Goal: Information Seeking & Learning: Learn about a topic

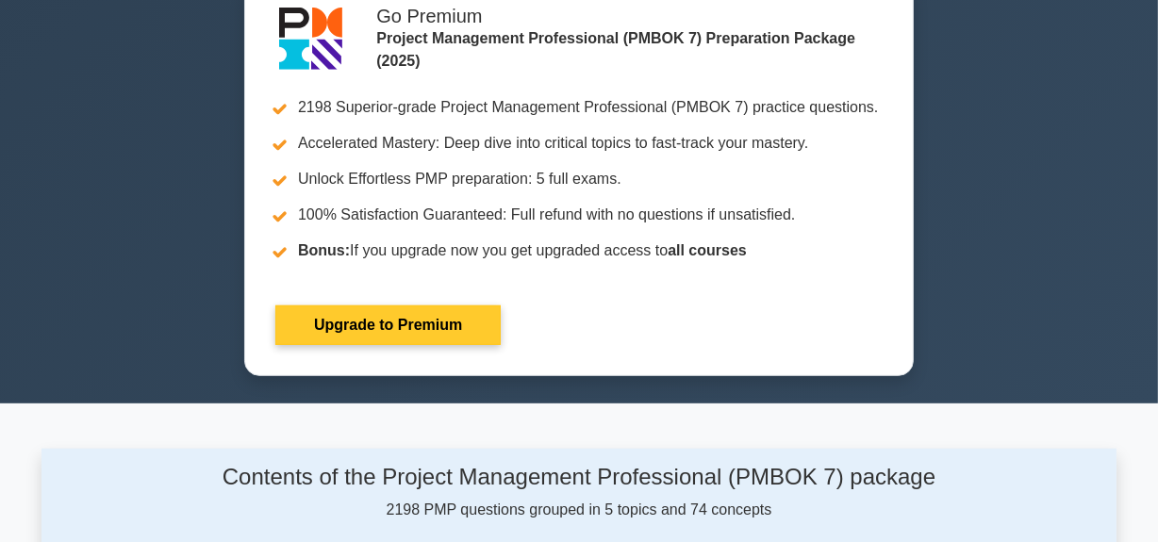
scroll to position [342, 0]
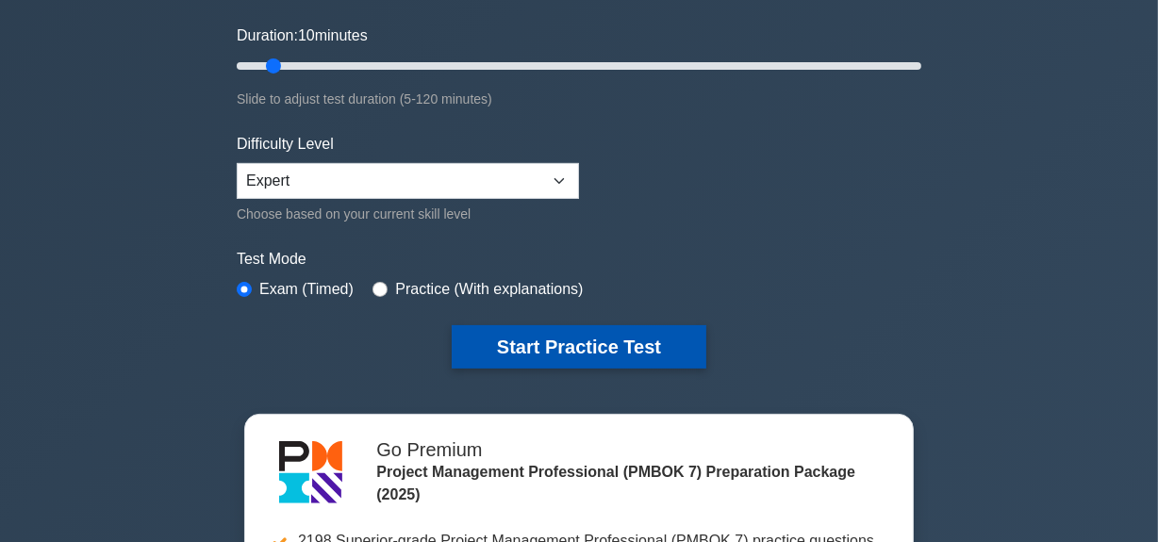
click at [611, 344] on button "Start Practice Test" at bounding box center [579, 346] width 255 height 43
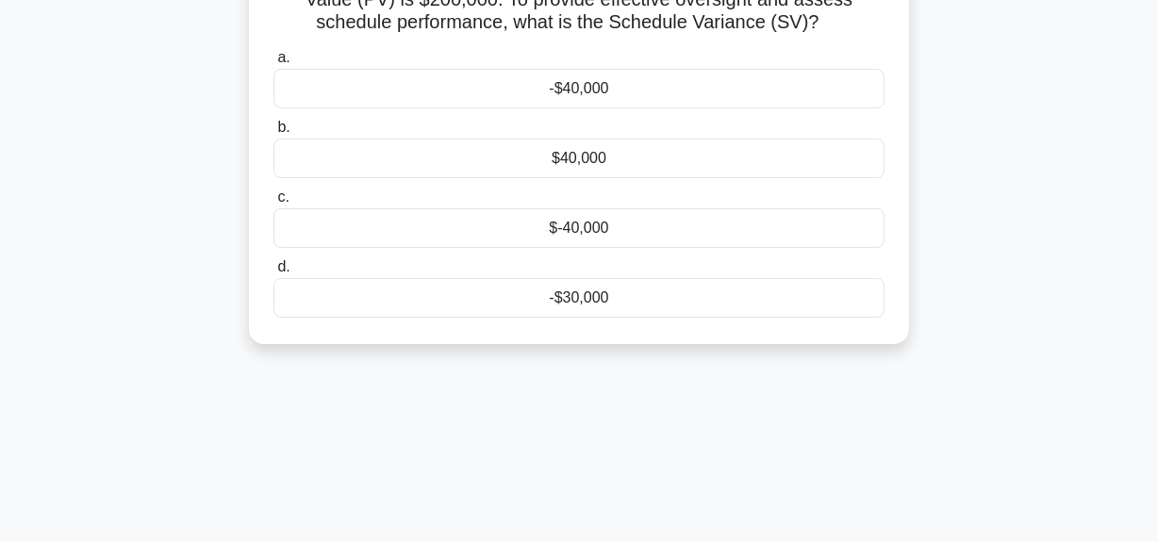
scroll to position [85, 0]
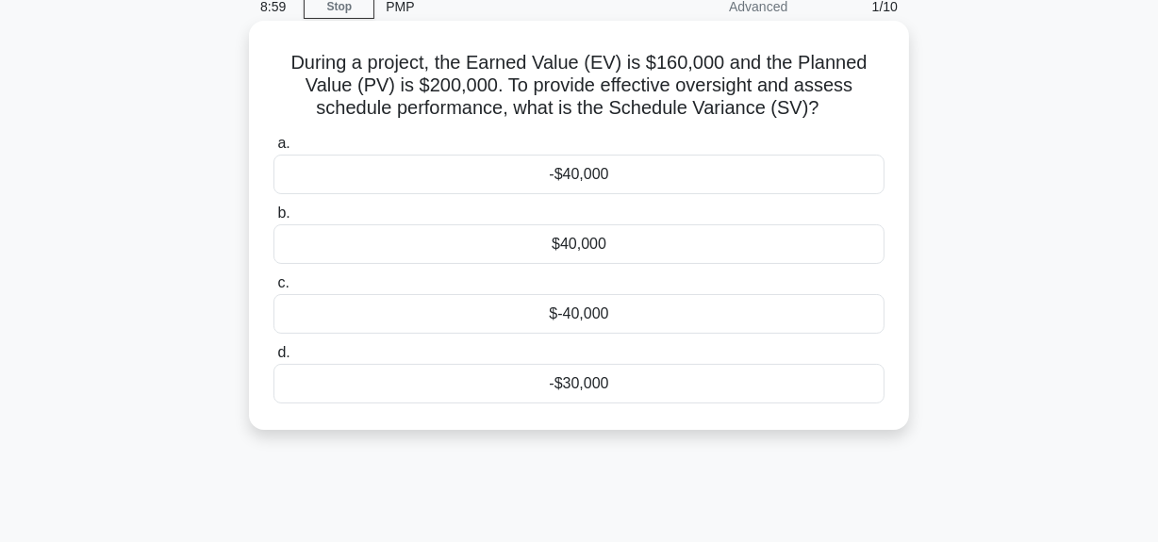
click at [599, 314] on div "$-40,000" at bounding box center [578, 314] width 611 height 40
click at [273, 290] on input "c. $-40,000" at bounding box center [273, 283] width 0 height 12
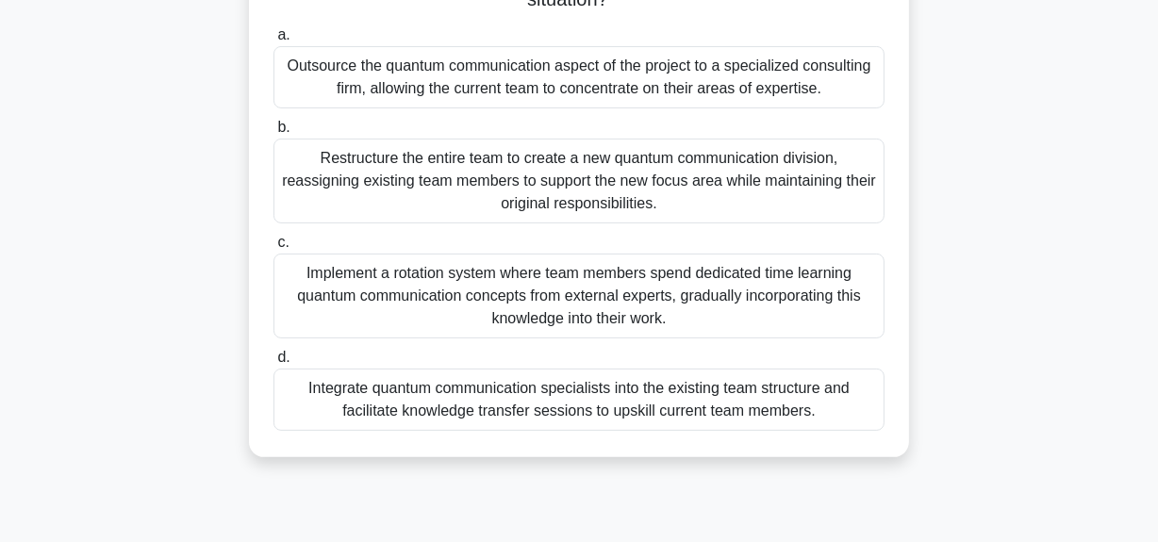
scroll to position [428, 0]
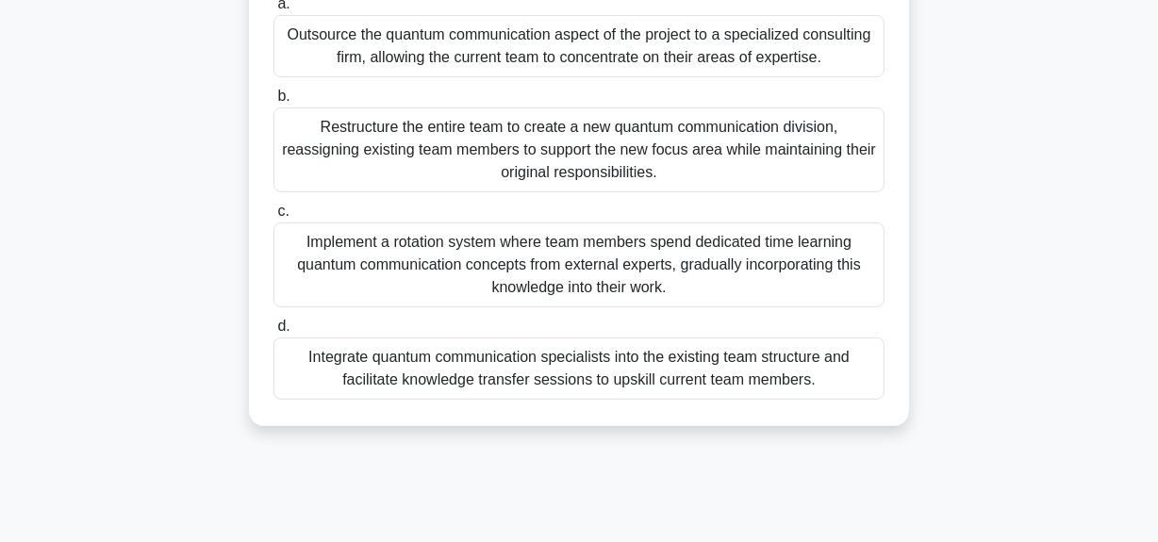
click at [489, 377] on div "Integrate quantum communication specialists into the existing team structure an…" at bounding box center [578, 369] width 611 height 62
click at [273, 333] on input "d. Integrate quantum communication specialists into the existing team structure…" at bounding box center [273, 327] width 0 height 12
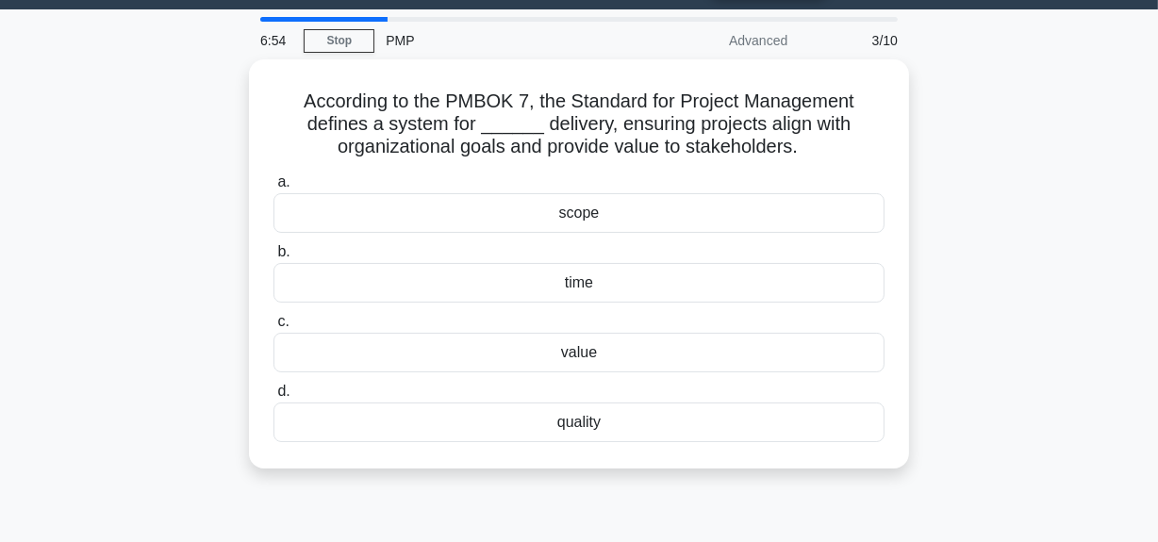
scroll to position [0, 0]
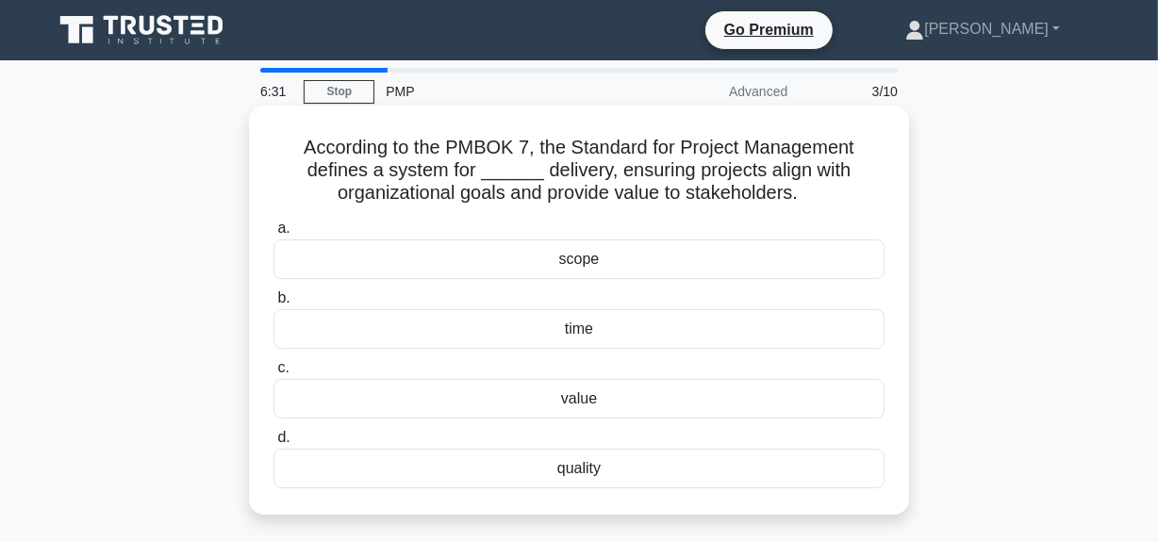
click at [585, 403] on div "value" at bounding box center [578, 399] width 611 height 40
click at [273, 374] on input "c. value" at bounding box center [273, 368] width 0 height 12
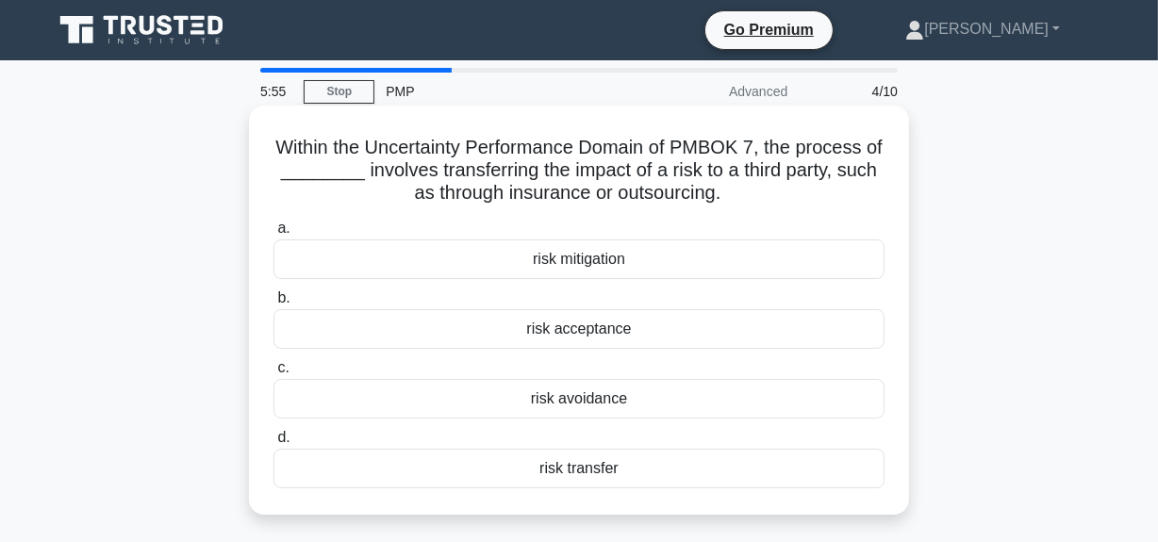
click at [606, 468] on div "risk transfer" at bounding box center [578, 469] width 611 height 40
click at [273, 444] on input "d. risk transfer" at bounding box center [273, 438] width 0 height 12
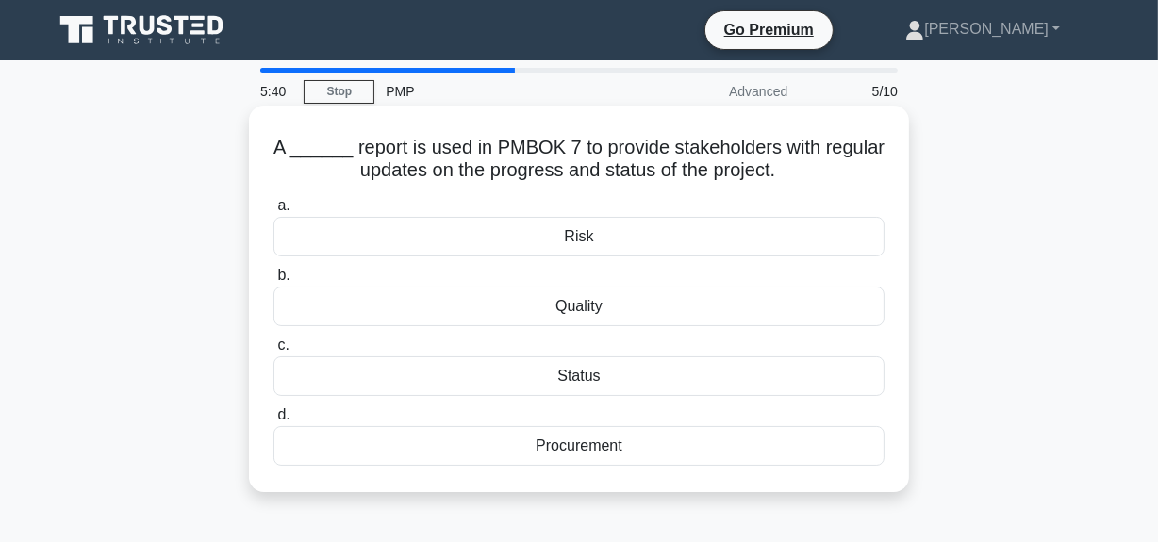
click at [573, 376] on div "Status" at bounding box center [578, 376] width 611 height 40
click at [273, 352] on input "c. Status" at bounding box center [273, 345] width 0 height 12
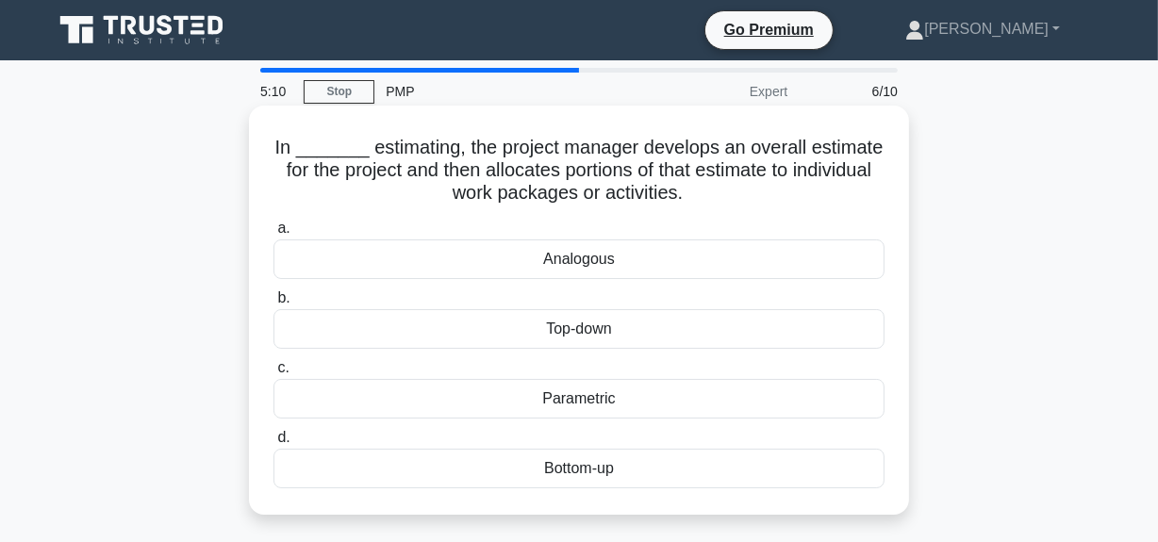
click at [606, 332] on div "Top-down" at bounding box center [578, 329] width 611 height 40
click at [273, 305] on input "b. Top-down" at bounding box center [273, 298] width 0 height 12
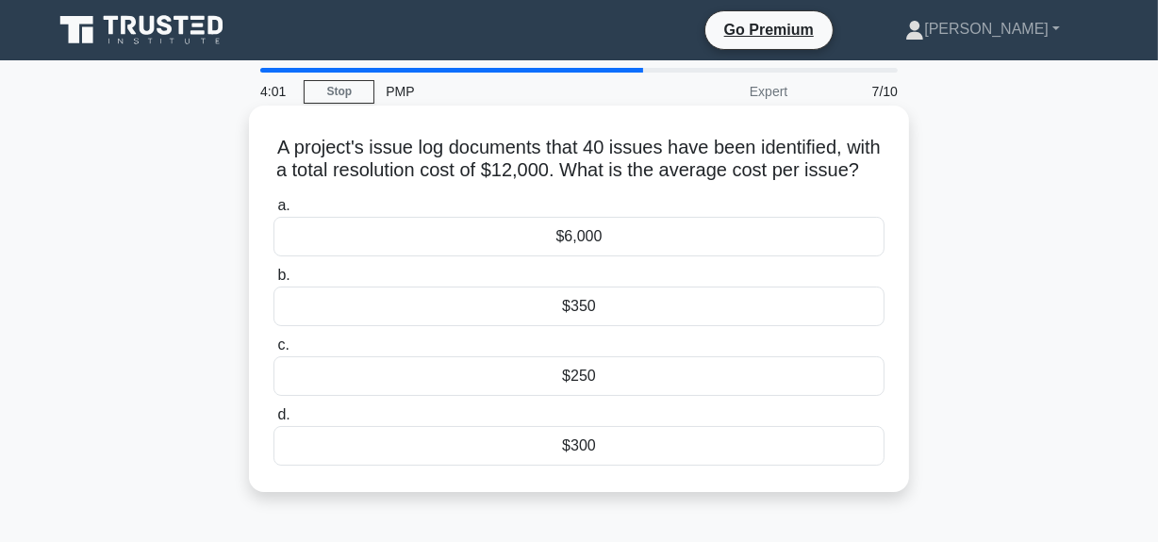
click at [589, 466] on div "$300" at bounding box center [578, 446] width 611 height 40
click at [273, 422] on input "d. $300" at bounding box center [273, 415] width 0 height 12
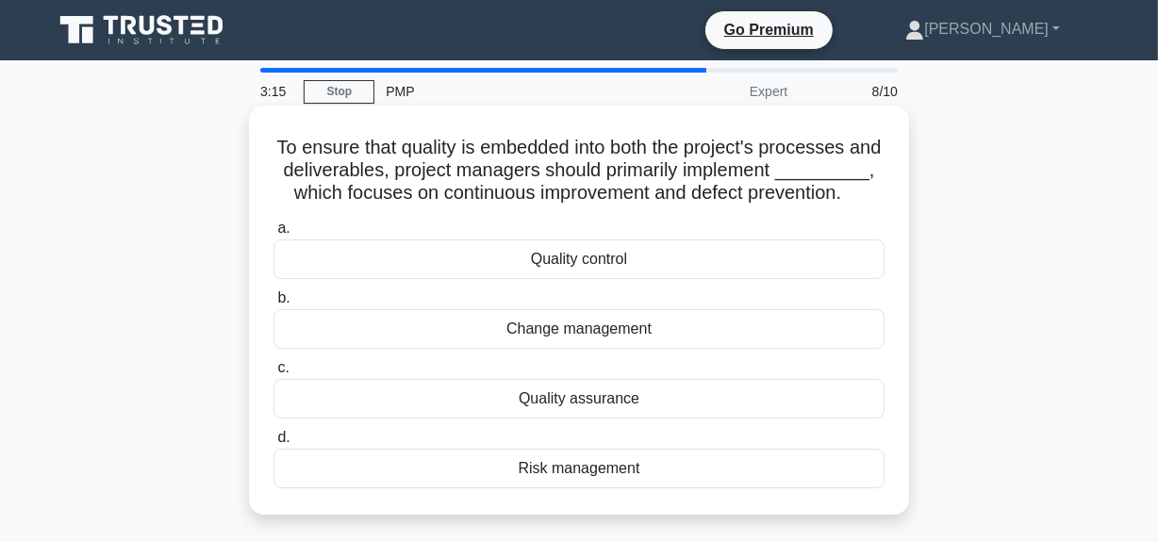
click at [591, 279] on div "Quality control" at bounding box center [578, 260] width 611 height 40
click at [273, 235] on input "a. Quality control" at bounding box center [273, 229] width 0 height 12
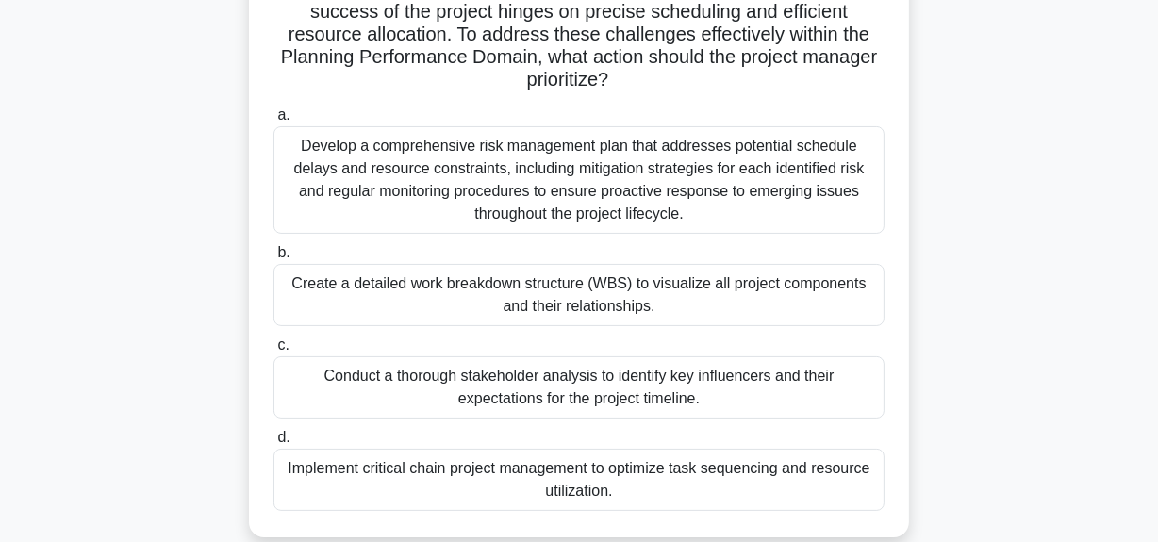
scroll to position [257, 0]
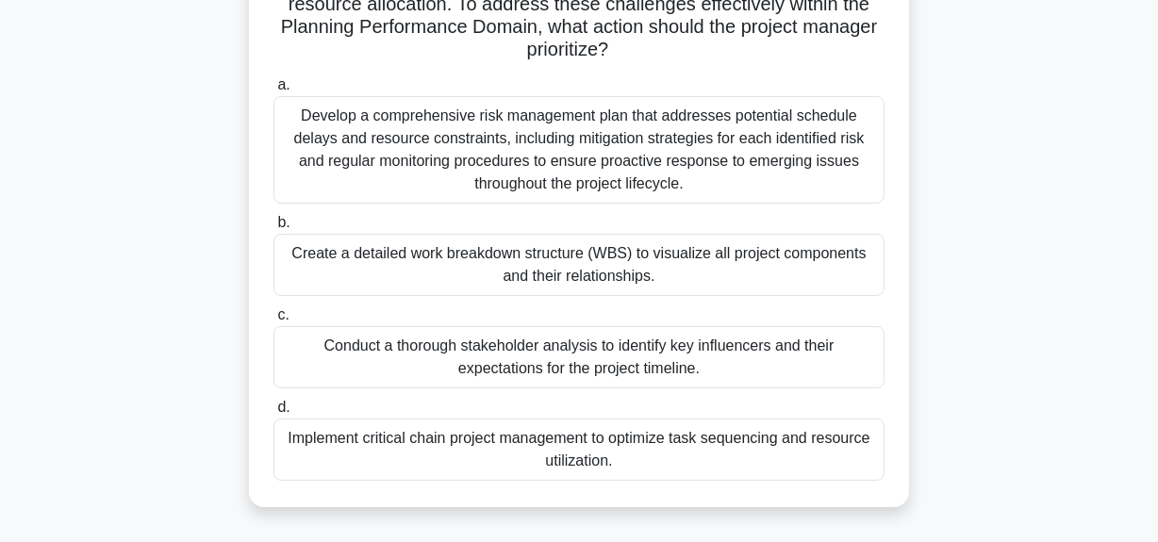
click at [505, 131] on div "Develop a comprehensive risk management plan that addresses potential schedule …" at bounding box center [578, 150] width 611 height 108
click at [273, 91] on input "a. Develop a comprehensive risk management plan that addresses potential schedu…" at bounding box center [273, 85] width 0 height 12
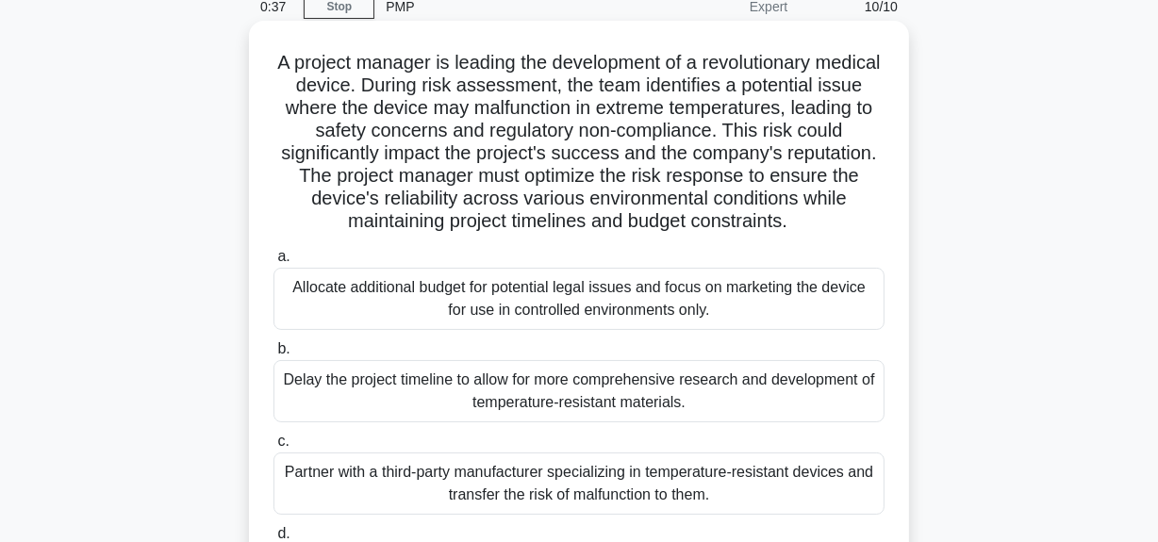
scroll to position [171, 0]
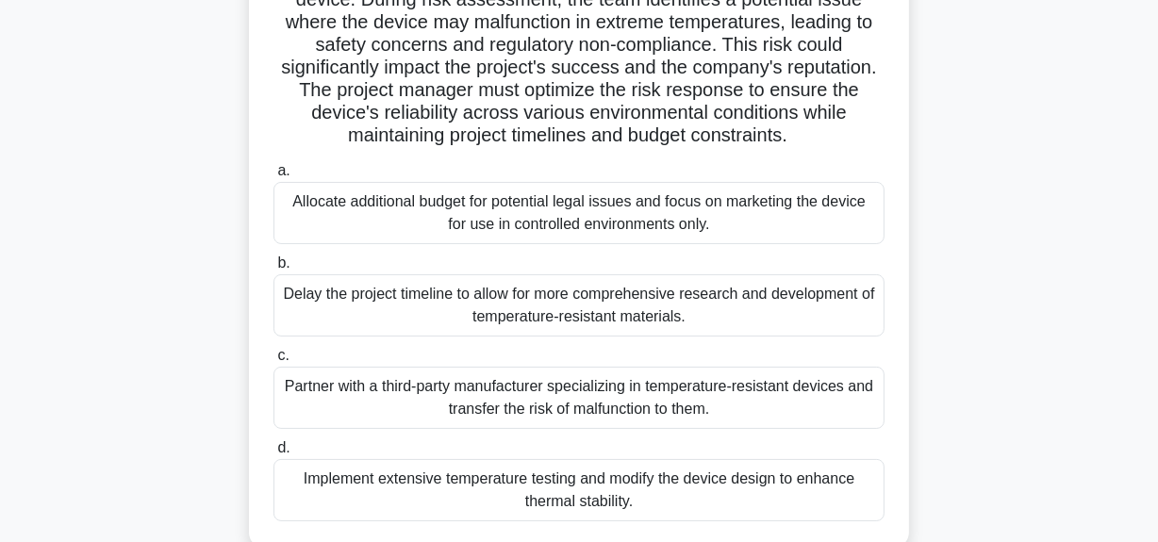
click at [510, 479] on div "Implement extensive temperature testing and modify the device design to enhance…" at bounding box center [578, 490] width 611 height 62
click at [273, 455] on input "d. Implement extensive temperature testing and modify the device design to enha…" at bounding box center [273, 448] width 0 height 12
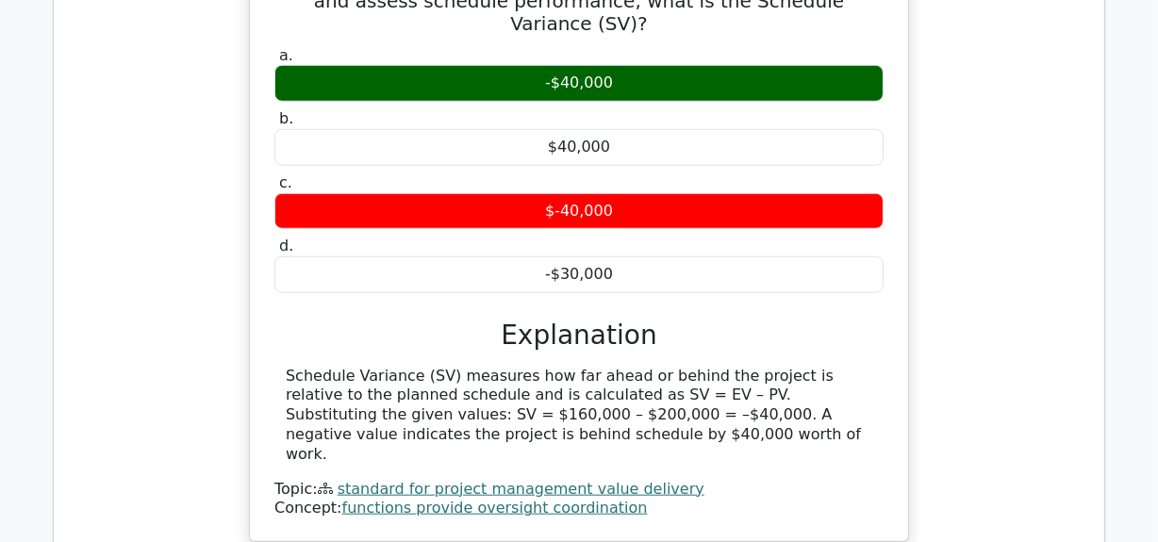
scroll to position [1886, 0]
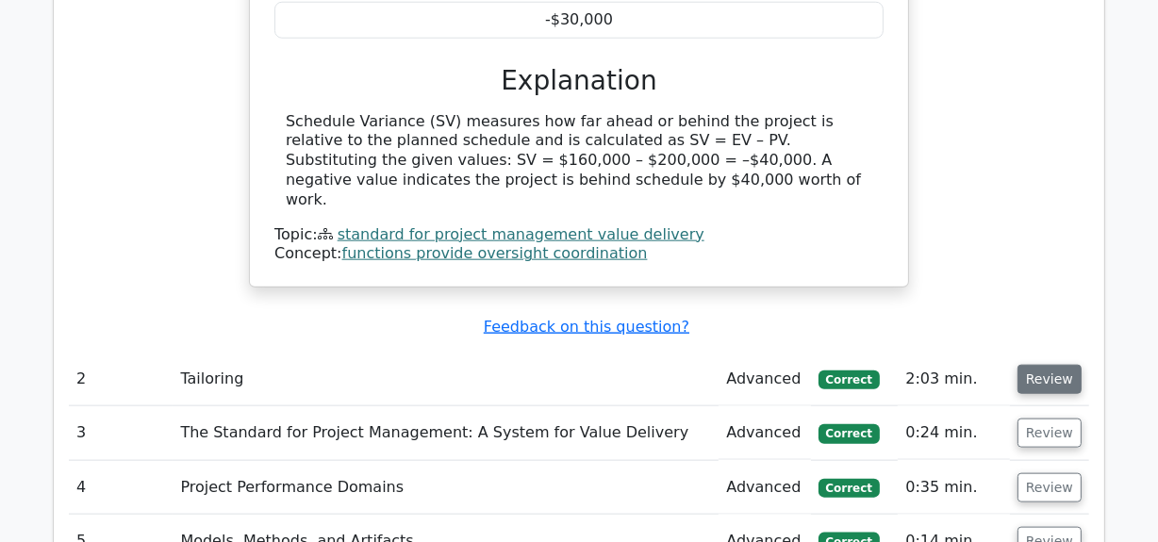
click at [1040, 365] on button "Review" at bounding box center [1050, 379] width 64 height 29
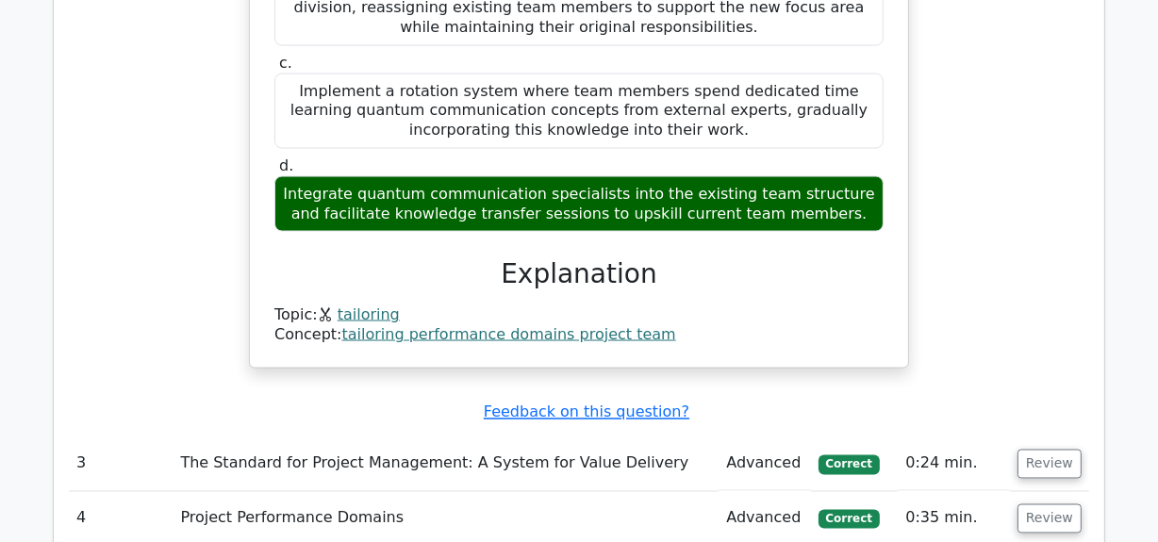
scroll to position [2829, 0]
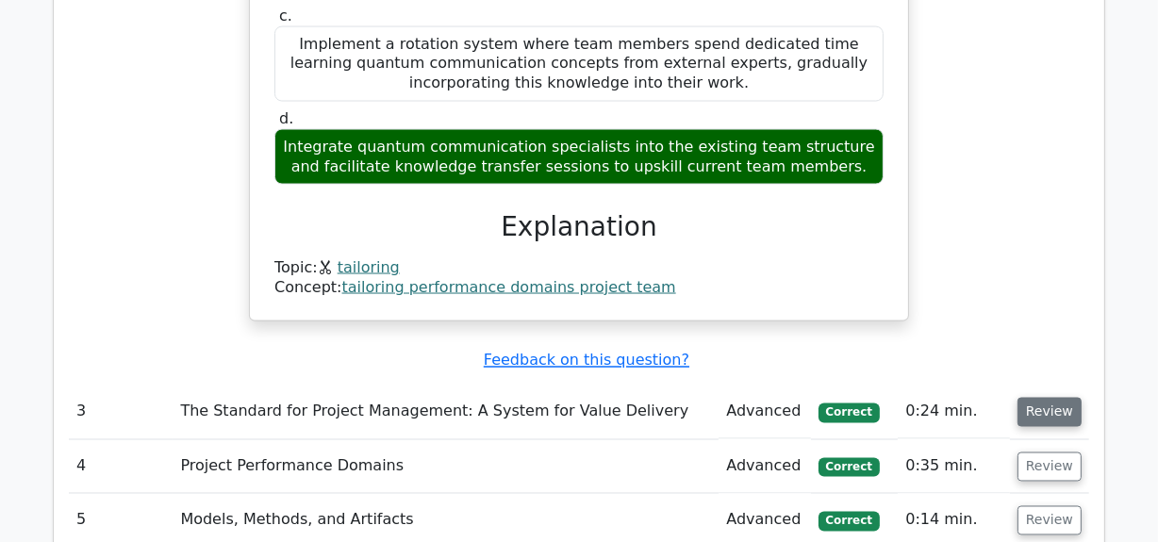
click at [1050, 398] on button "Review" at bounding box center [1050, 412] width 64 height 29
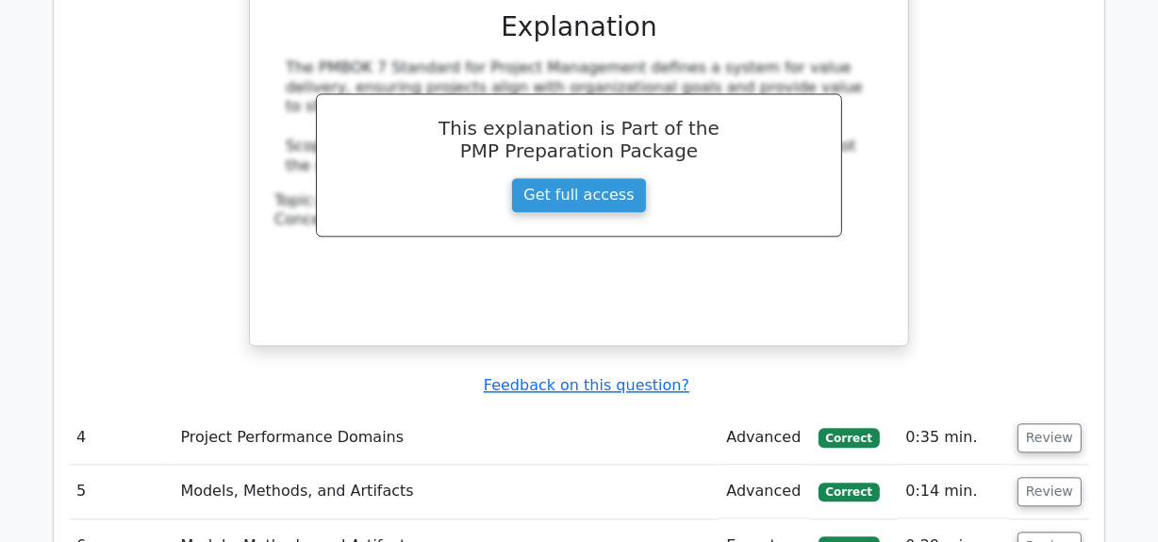
scroll to position [3686, 0]
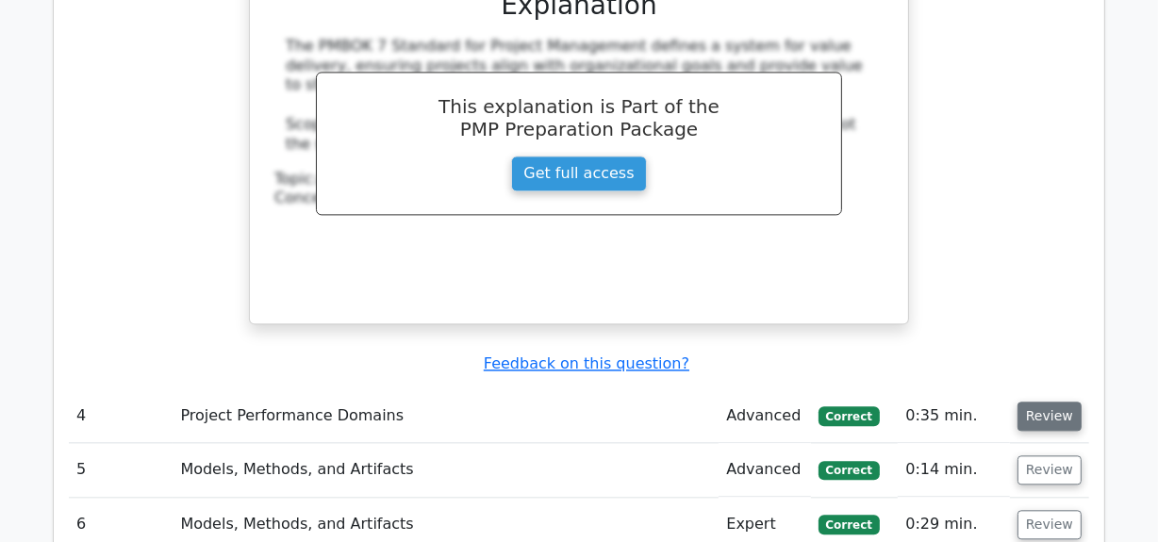
click at [1038, 402] on button "Review" at bounding box center [1050, 416] width 64 height 29
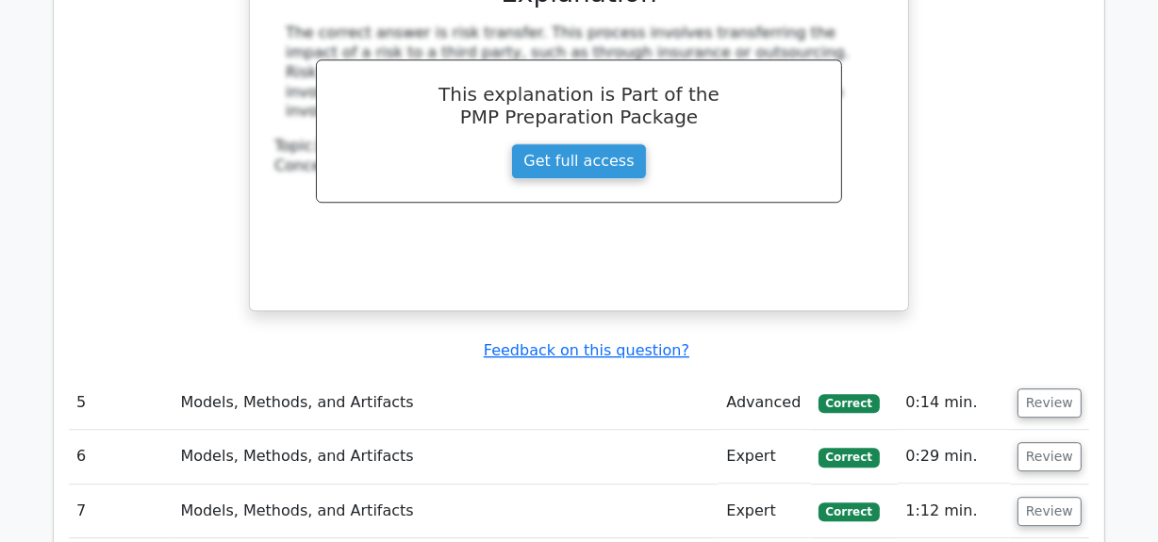
scroll to position [4544, 0]
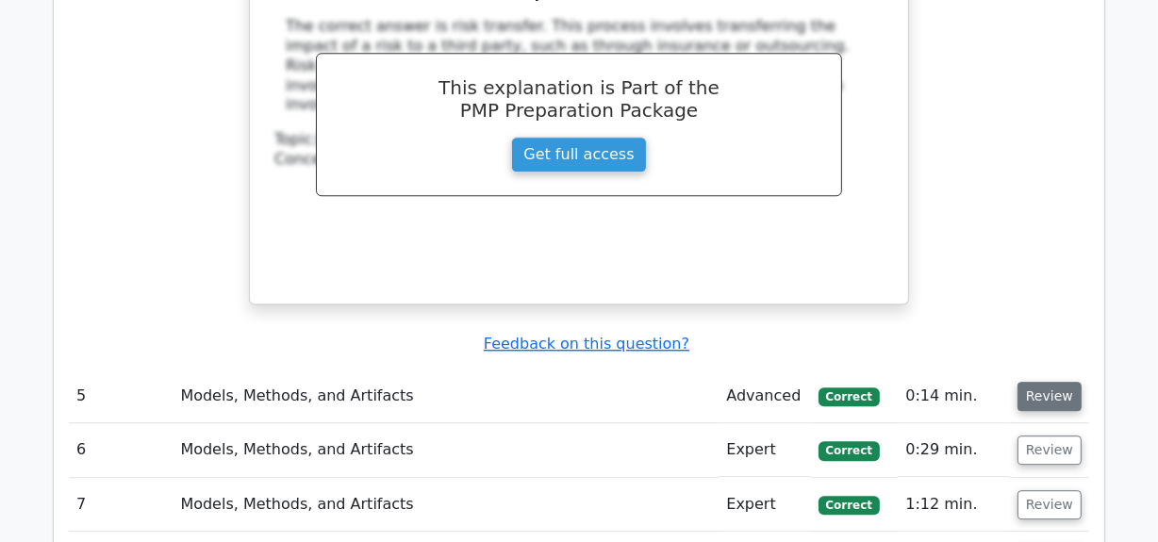
click at [1037, 382] on button "Review" at bounding box center [1050, 396] width 64 height 29
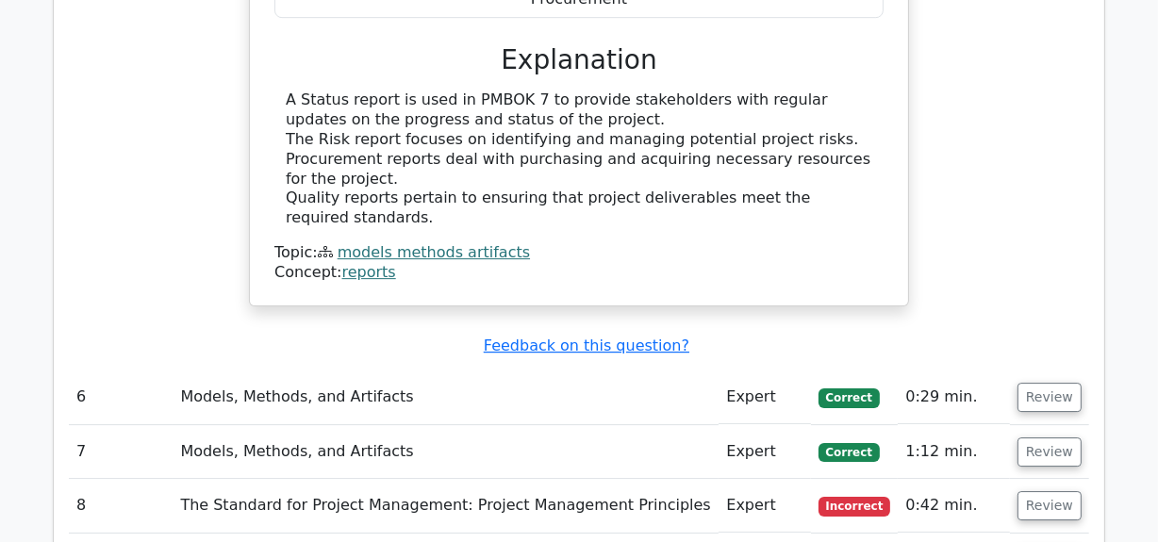
scroll to position [5315, 0]
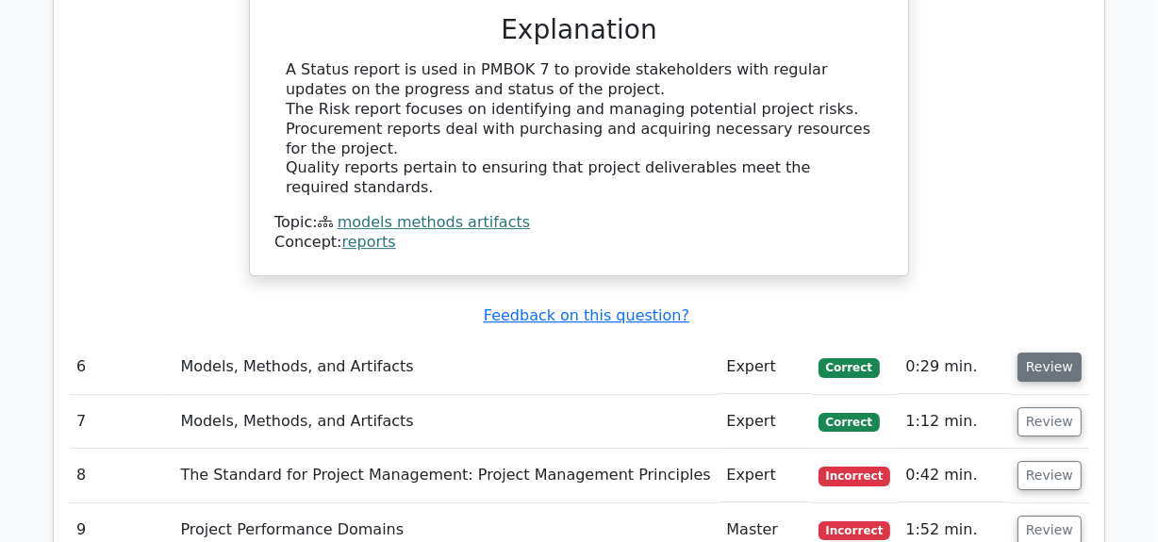
click at [1042, 353] on button "Review" at bounding box center [1050, 367] width 64 height 29
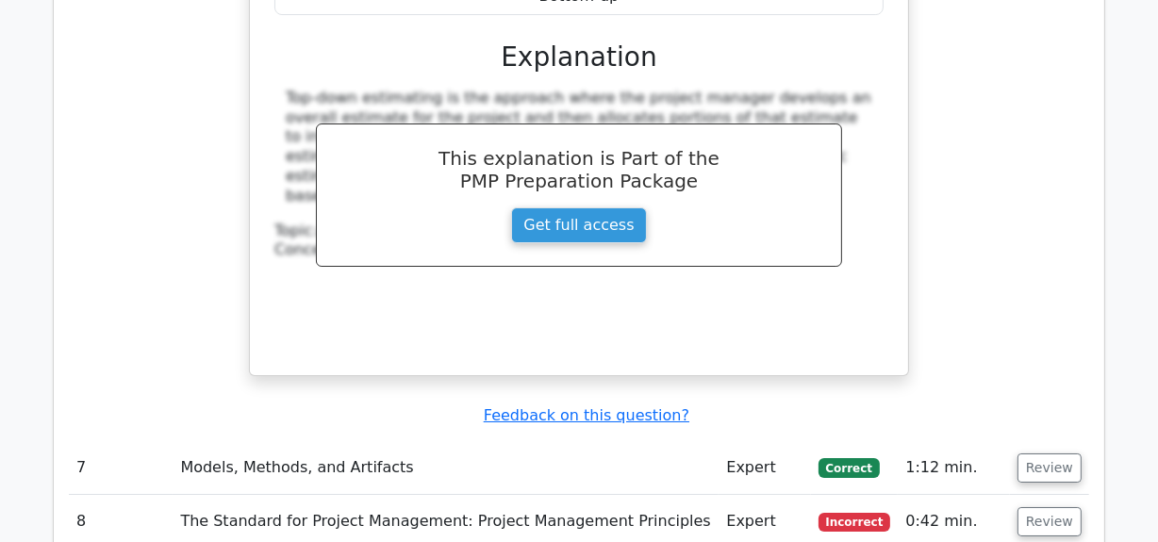
scroll to position [6086, 0]
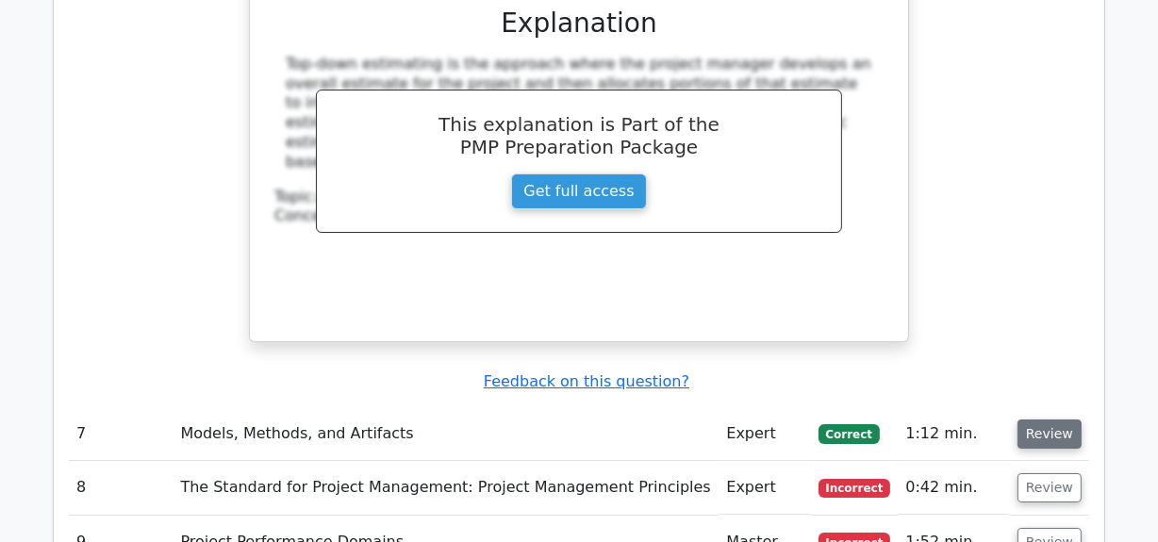
click at [1056, 420] on button "Review" at bounding box center [1050, 434] width 64 height 29
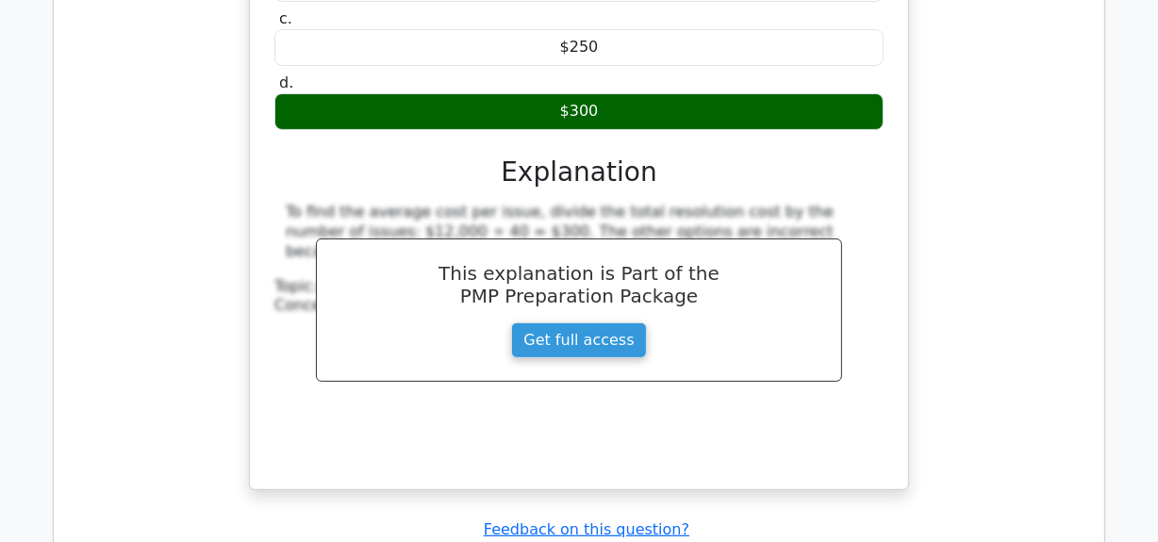
scroll to position [6944, 0]
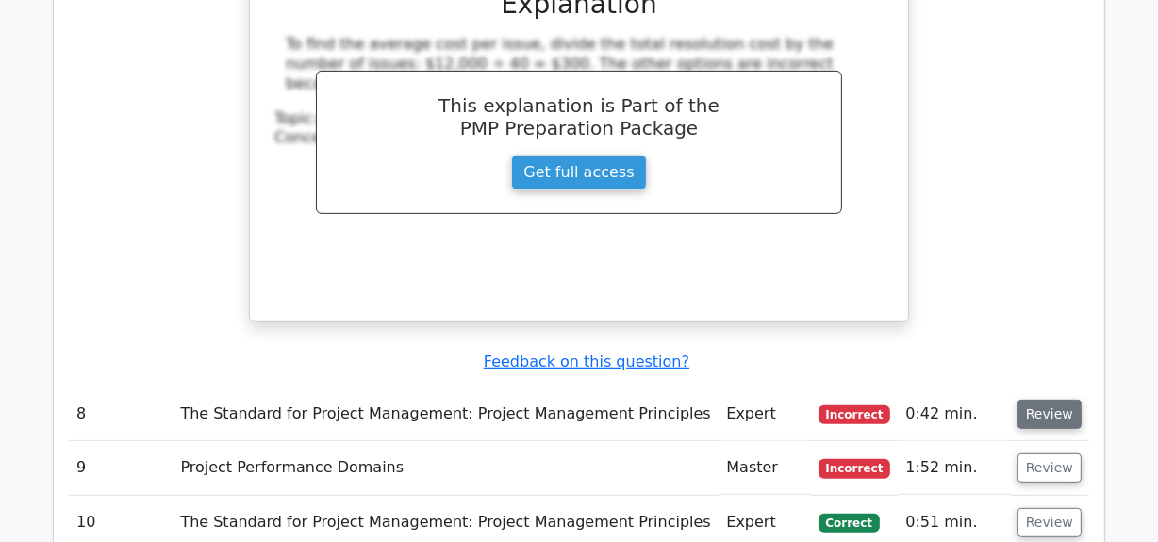
click at [1043, 400] on button "Review" at bounding box center [1050, 414] width 64 height 29
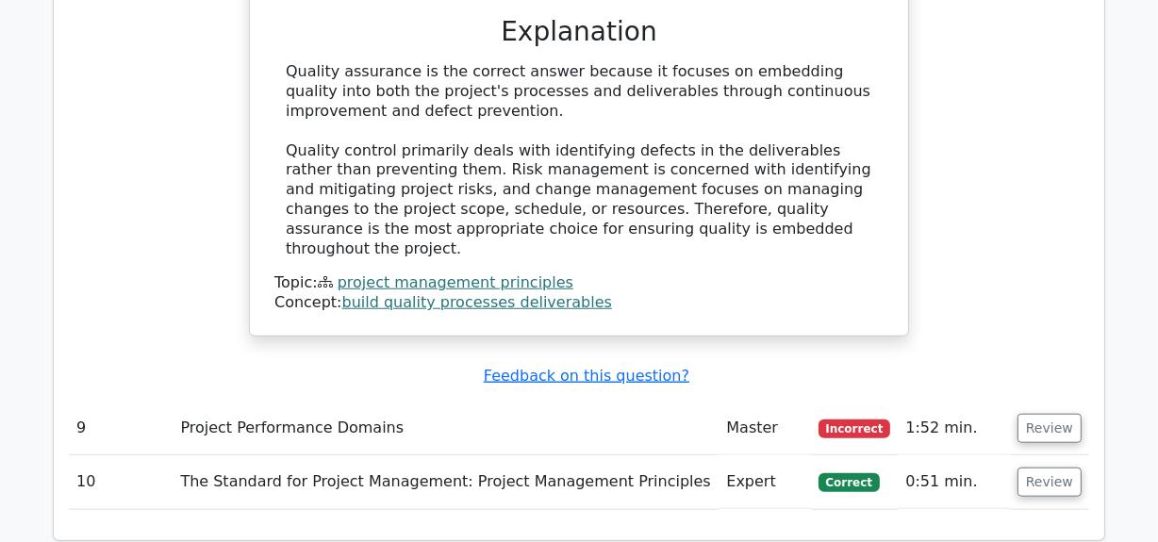
scroll to position [7801, 0]
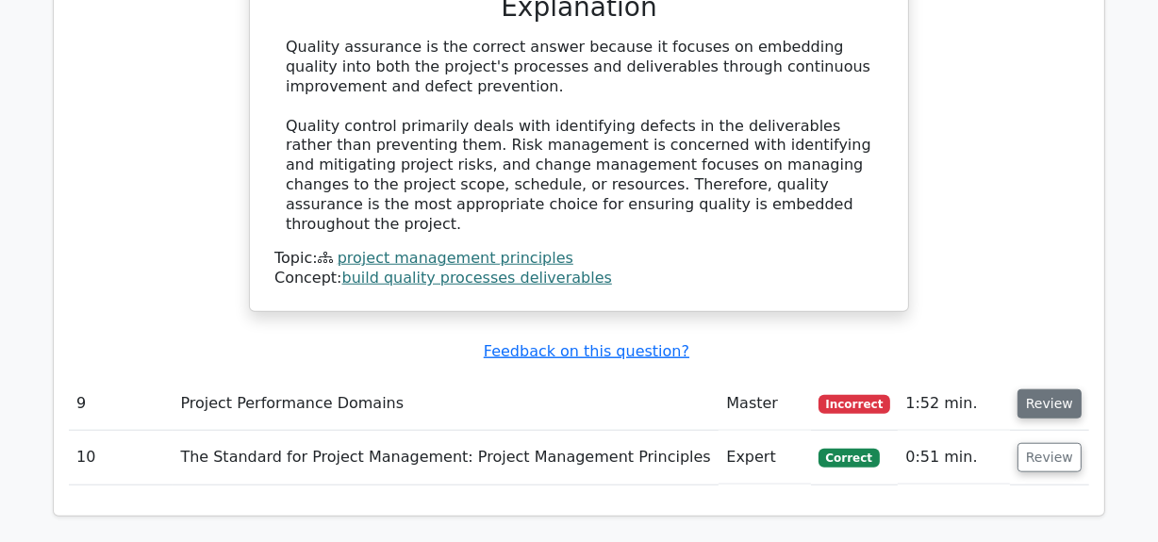
click at [1041, 389] on button "Review" at bounding box center [1050, 403] width 64 height 29
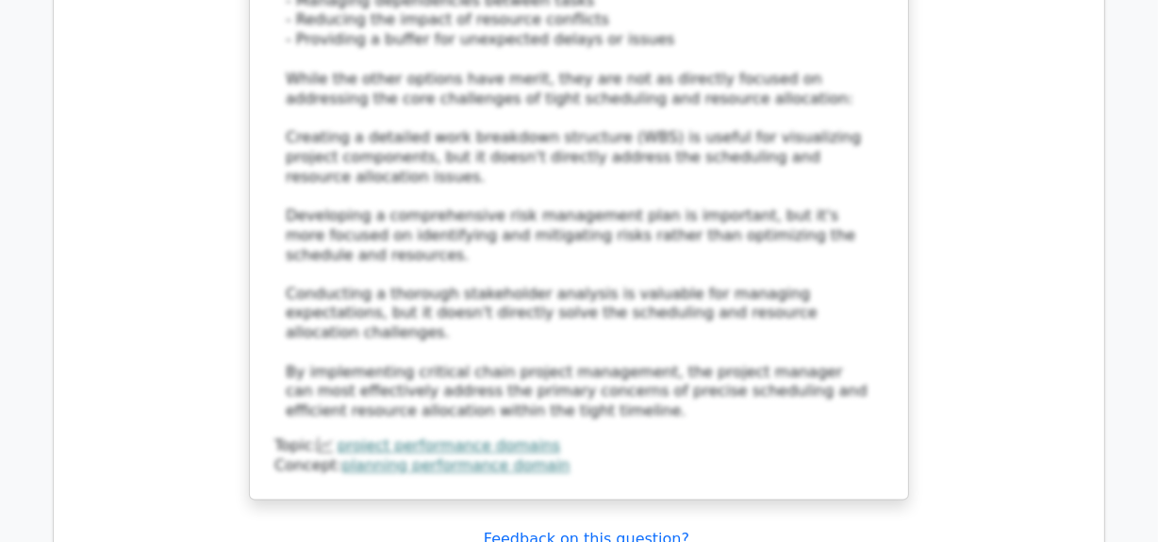
scroll to position [9345, 0]
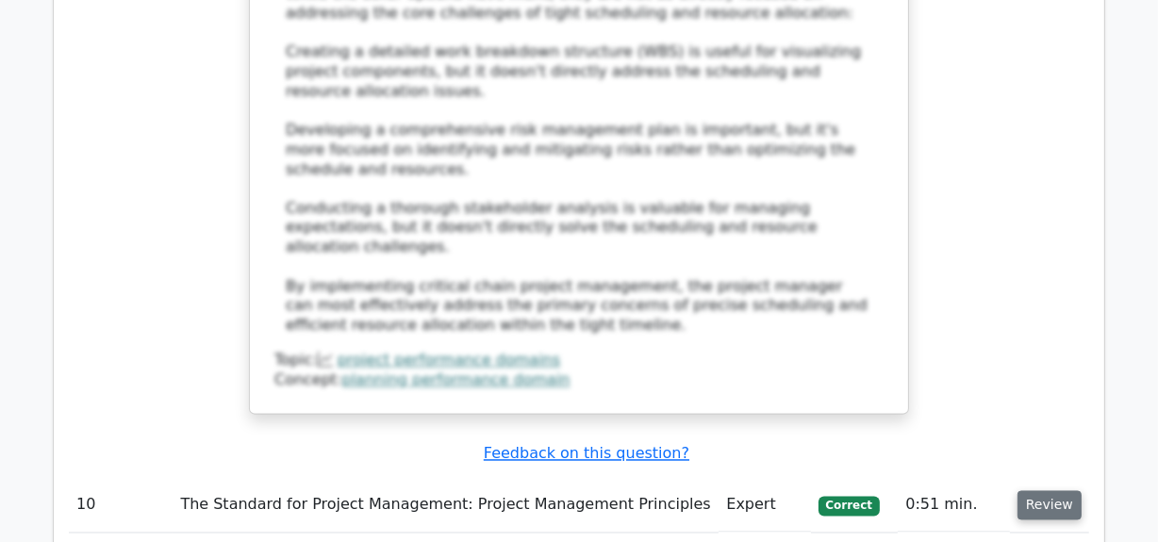
click at [1047, 491] on button "Review" at bounding box center [1050, 505] width 64 height 29
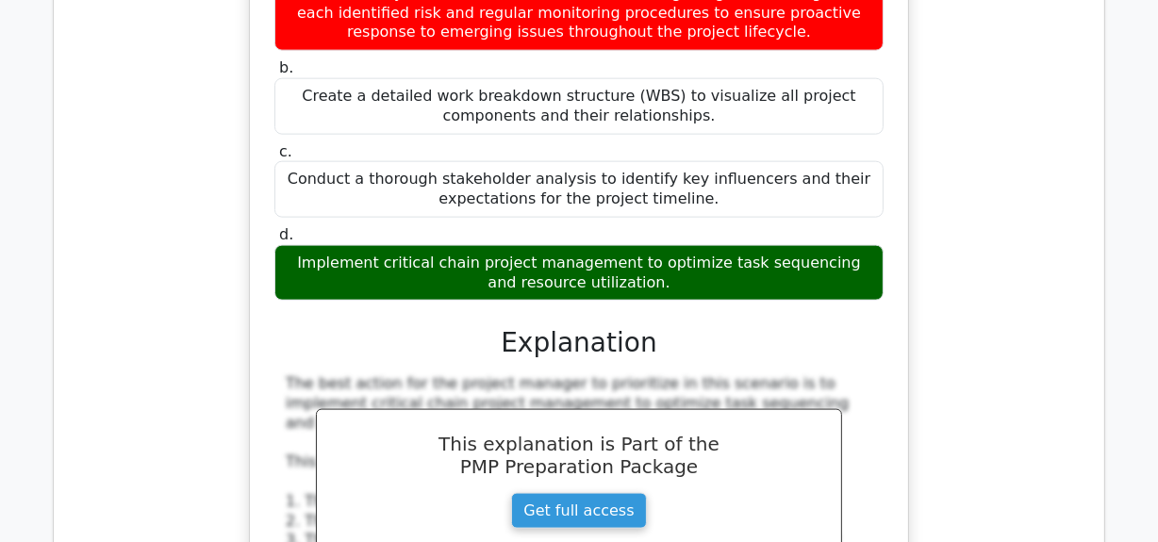
scroll to position [8572, 0]
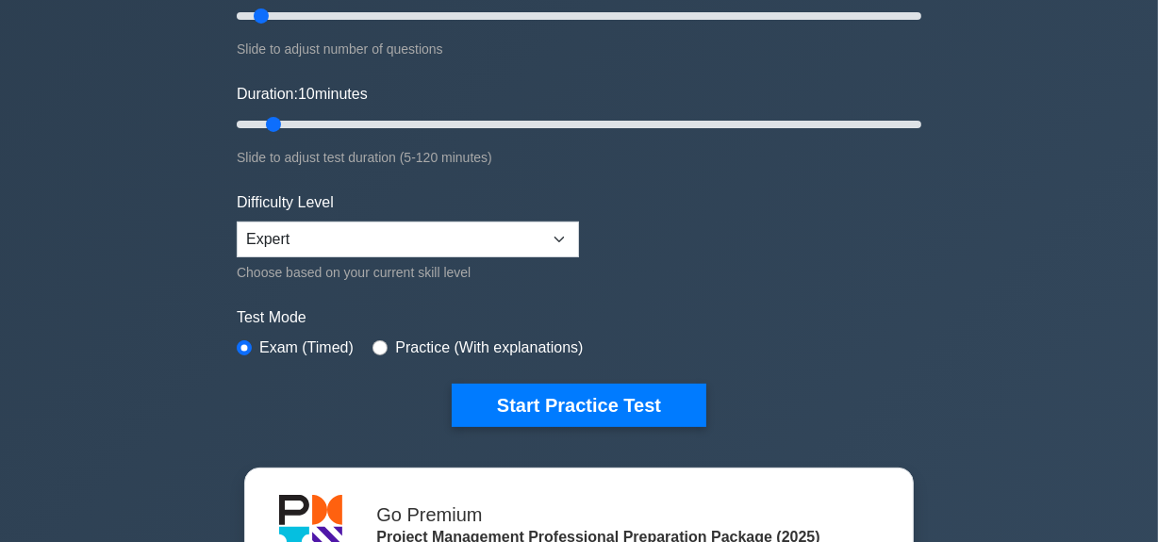
scroll to position [257, 0]
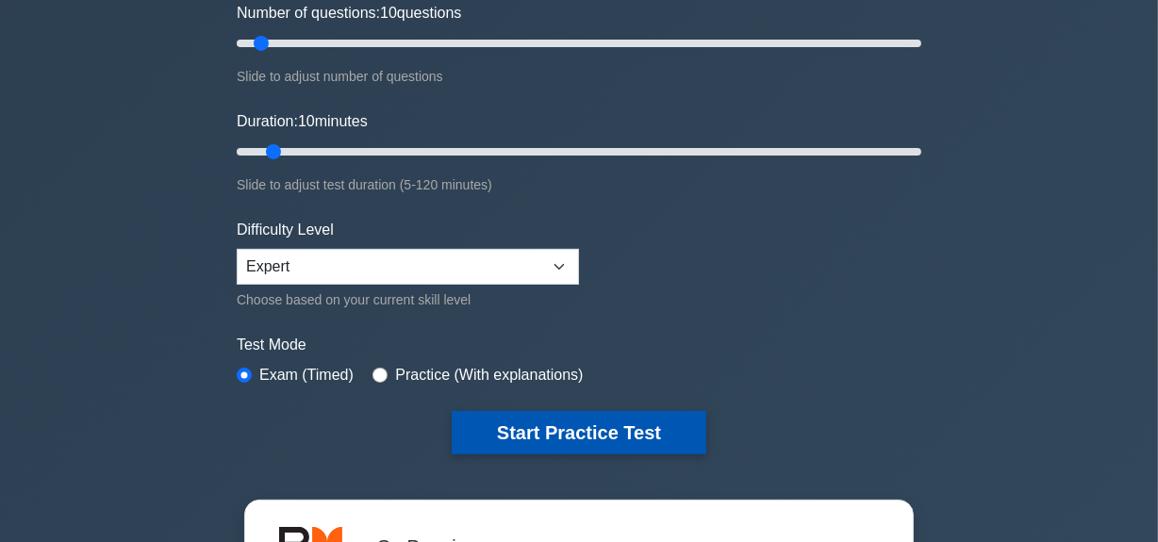
click at [592, 422] on button "Start Practice Test" at bounding box center [579, 432] width 255 height 43
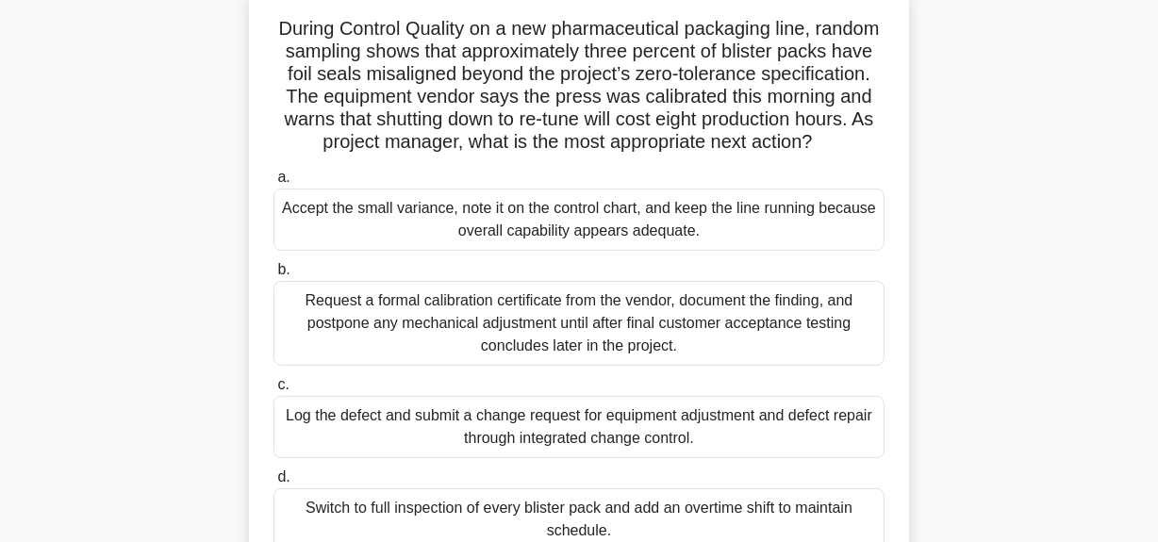
scroll to position [85, 0]
